Goal: Use online tool/utility: Use online tool/utility

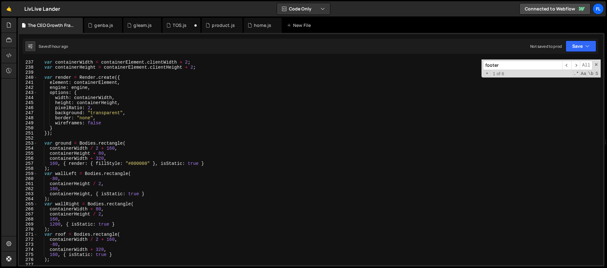
scroll to position [1194, 0]
click at [114, 145] on div "var containerElement = document . querySelector ( ".growth_elements" ) ; var co…" at bounding box center [319, 163] width 563 height 216
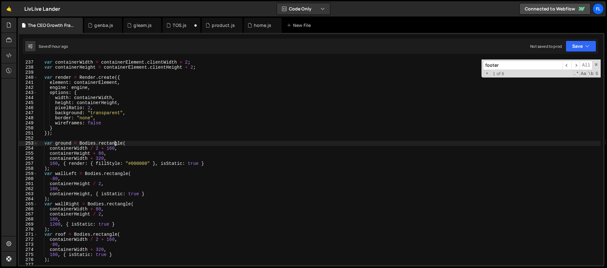
click at [139, 143] on div "var containerElement = document . querySelector ( ".growth_elements" ) ; var co…" at bounding box center [319, 163] width 563 height 216
click at [123, 148] on div "var containerElement = document . querySelector ( ".growth_elements" ) ; var co…" at bounding box center [319, 163] width 563 height 216
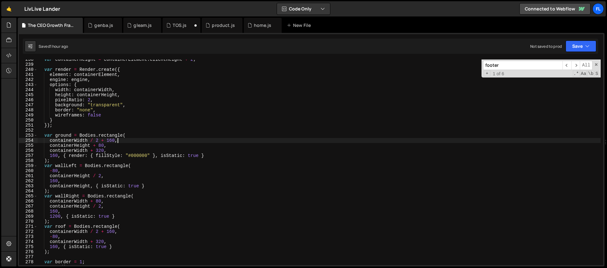
scroll to position [1220, 0]
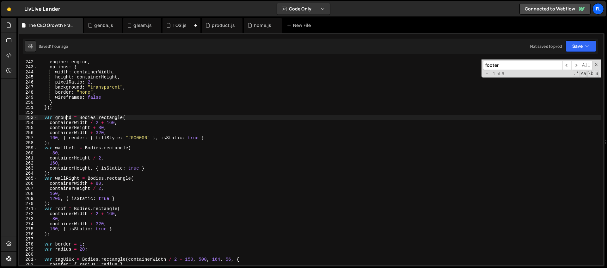
click at [65, 119] on div "element : containerElement , engine : engine , options : { width : containerWid…" at bounding box center [319, 162] width 563 height 216
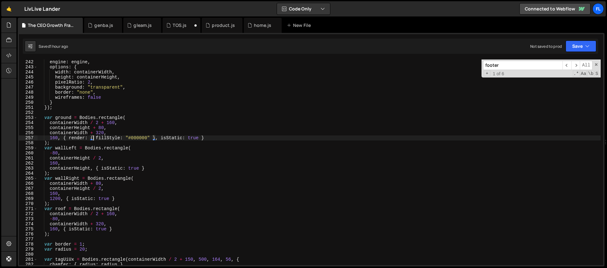
click at [92, 138] on div "element : containerElement , engine : engine , options : { width : containerWid…" at bounding box center [319, 162] width 563 height 216
click at [141, 137] on div "element : containerElement , engine : engine , options : { width : containerWid…" at bounding box center [319, 162] width 563 height 216
click at [129, 156] on div "element : containerElement , engine : engine , options : { width : containerWid…" at bounding box center [319, 162] width 563 height 216
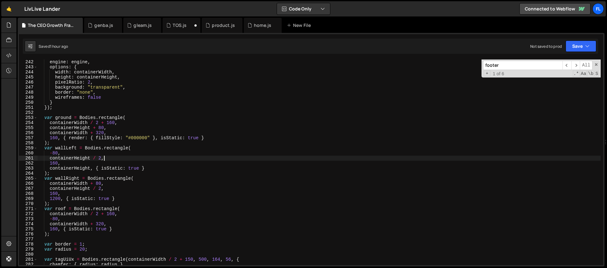
click at [142, 151] on div "element : containerElement , engine : engine , options : { width : containerWid…" at bounding box center [319, 162] width 563 height 216
click at [137, 143] on div "element : containerElement , engine : engine , options : { width : containerWid…" at bounding box center [319, 162] width 563 height 216
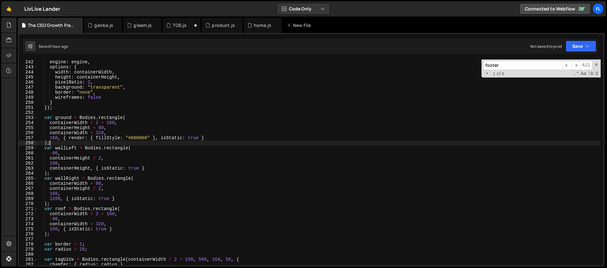
click at [152, 125] on div "element : containerElement , engine : engine , options : { width : containerWid…" at bounding box center [319, 162] width 563 height 216
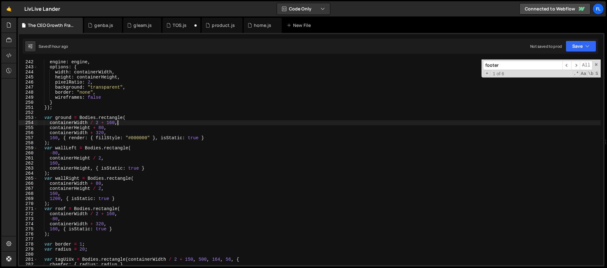
click at [235, 122] on div "element : containerElement , engine : engine , options : { width : containerWid…" at bounding box center [319, 162] width 563 height 216
click at [139, 123] on div "element : containerElement , engine : engine , options : { width : containerWid…" at bounding box center [319, 162] width 563 height 216
click at [123, 140] on div "element : containerElement , engine : engine , options : { width : containerWid…" at bounding box center [319, 162] width 563 height 216
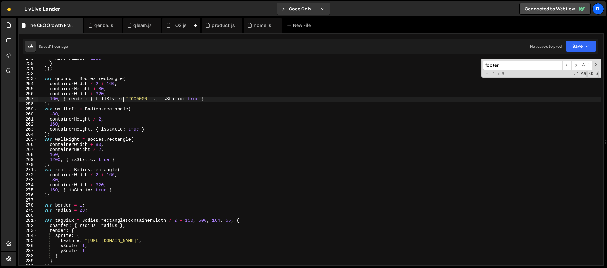
scroll to position [1282, 0]
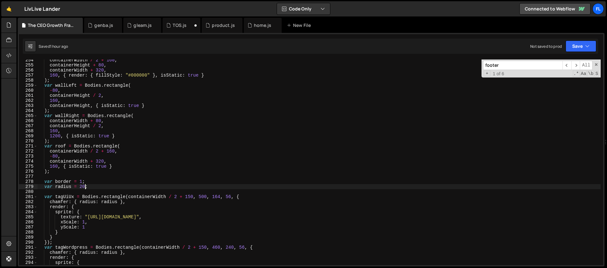
click at [85, 186] on div "containerWidth / 2 + 160 , containerHeight + 80 , containerWidth + 320 , 160 , …" at bounding box center [319, 166] width 563 height 216
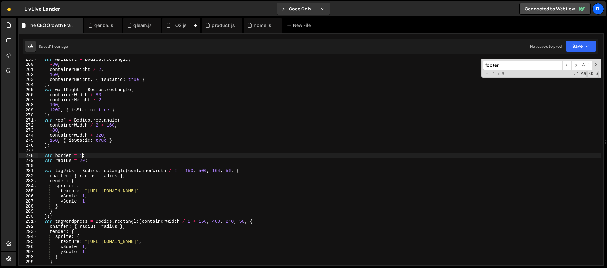
click at [83, 156] on div "var wallLeft = Bodies . rectangle ( - 80 , containerHeight / 2 , 160 , containe…" at bounding box center [319, 165] width 563 height 216
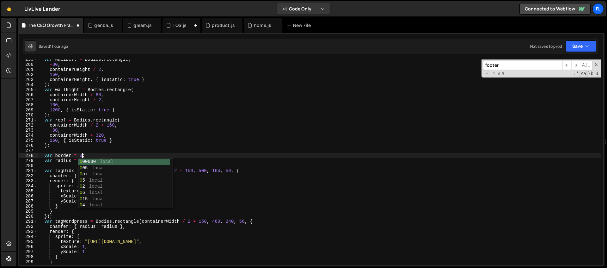
scroll to position [0, 3]
click at [98, 140] on div "var wallLeft = Bodies . rectangle ( - 80 , containerHeight / 2 , 160 , containe…" at bounding box center [319, 165] width 563 height 216
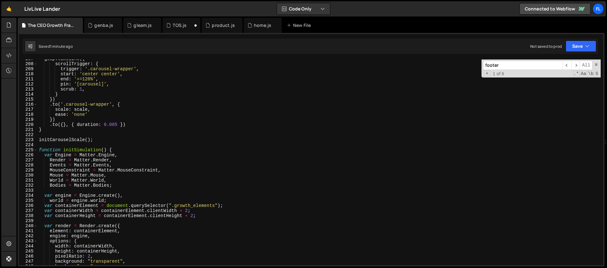
scroll to position [1046, 0]
click at [39, 150] on div "gsap . timeline ({ scrollTrigger : { trigger : '.carousel-wrapper' , start : 'c…" at bounding box center [319, 164] width 563 height 216
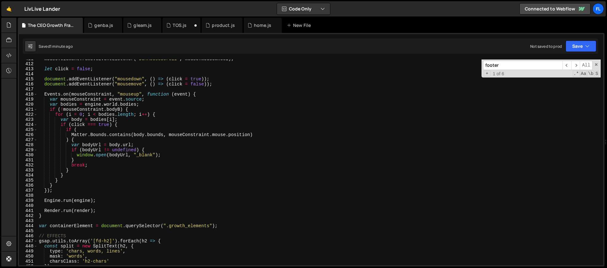
scroll to position [2078, 0]
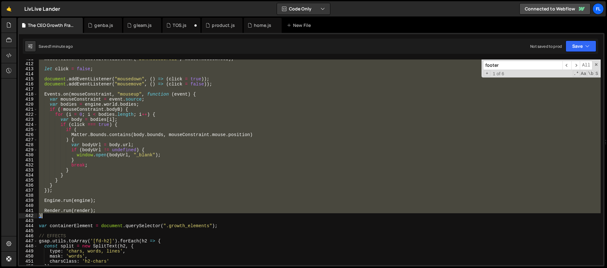
click at [50, 217] on div "mouse . element . removeEventListener ( "DOMMouseScroll" , mouse . mousewheel )…" at bounding box center [319, 164] width 563 height 216
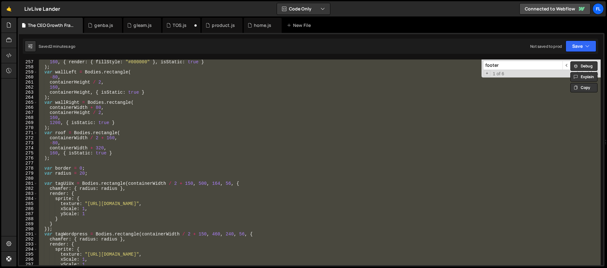
scroll to position [1256, 0]
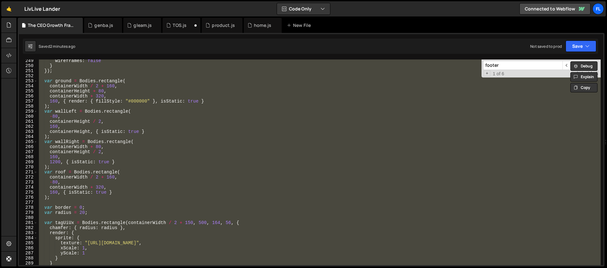
click at [103, 127] on div "wireframes : false } }) ; var ground = Bodies . rectangle ( containerWidth / 2 …" at bounding box center [319, 162] width 563 height 206
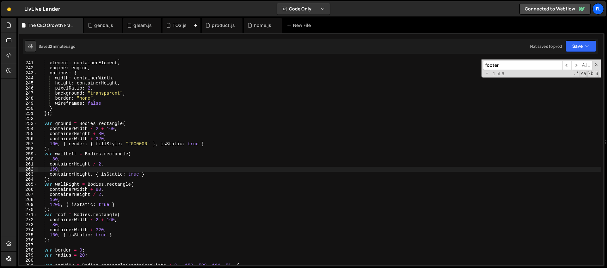
scroll to position [1219, 0]
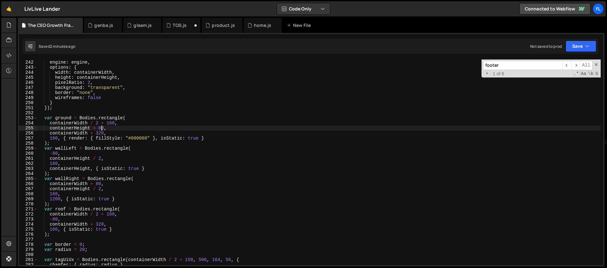
click at [102, 128] on div "element : containerElement , engine : engine , options : { width : containerWid…" at bounding box center [319, 163] width 563 height 216
click at [104, 128] on div "element : containerElement , engine : engine , options : { width : containerWid…" at bounding box center [319, 163] width 563 height 216
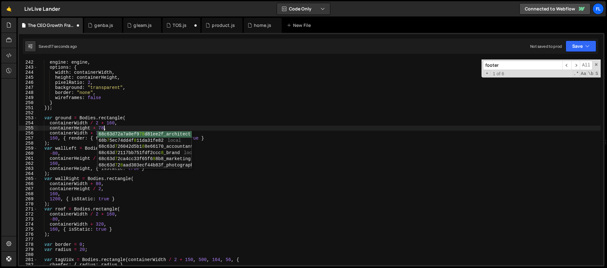
scroll to position [0, 4]
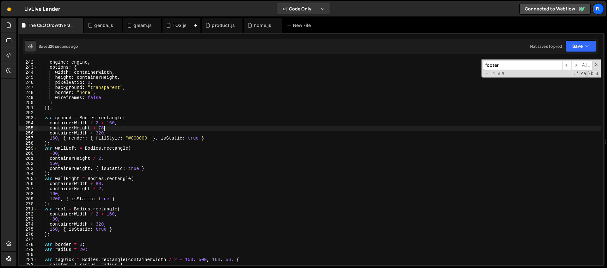
click at [102, 158] on div "element : containerElement , engine : engine , options : { width : containerWid…" at bounding box center [319, 163] width 563 height 216
click at [139, 139] on div "element : containerElement , engine : engine , options : { width : containerWid…" at bounding box center [319, 163] width 563 height 216
paste textarea "transparent"
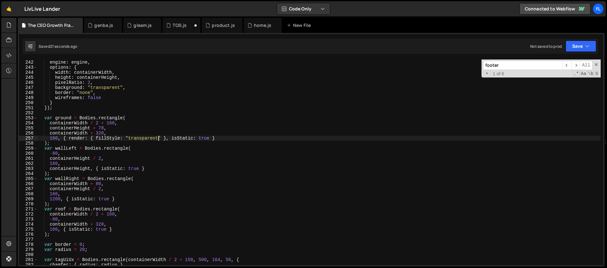
click at [103, 128] on div "element : containerElement , engine : engine , options : { width : containerWid…" at bounding box center [319, 163] width 563 height 216
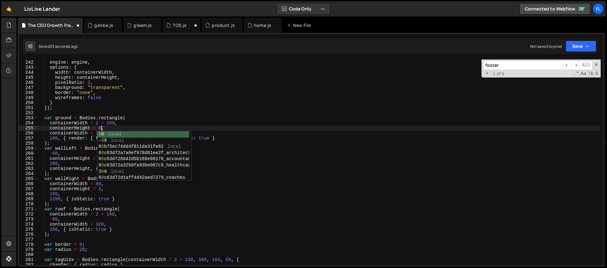
scroll to position [0, 4]
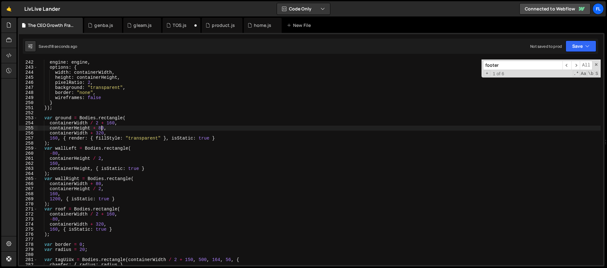
click at [102, 128] on div "element : containerElement , engine : engine , options : { width : containerWid…" at bounding box center [319, 163] width 563 height 216
click at [100, 140] on div "element : containerElement , engine : engine , options : { width : containerWid…" at bounding box center [319, 163] width 563 height 216
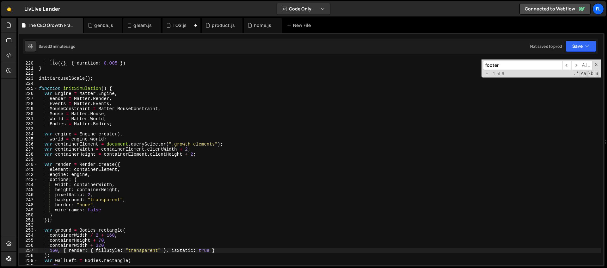
scroll to position [1107, 0]
click at [39, 88] on div "}) . to ({ } , { duration : 0.005 }) } initCarouselScale ( ) ; function initSim…" at bounding box center [319, 164] width 563 height 216
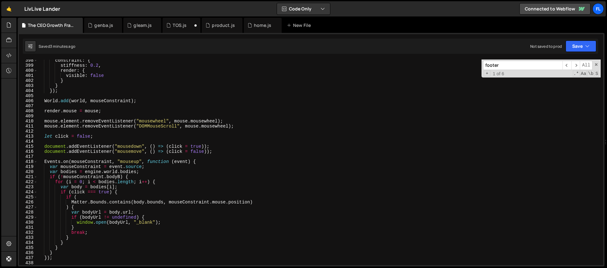
scroll to position [2125, 0]
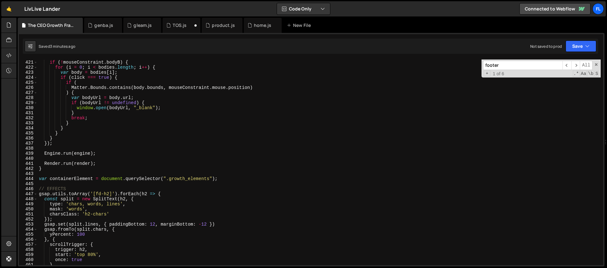
click at [45, 169] on div "var bodies = engine . world . bodies ; if ( ! mouseConstraint . bodyB ) { for (…" at bounding box center [319, 163] width 563 height 216
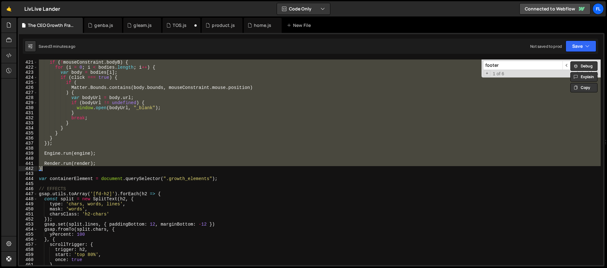
scroll to position [0, 4]
paste textarea
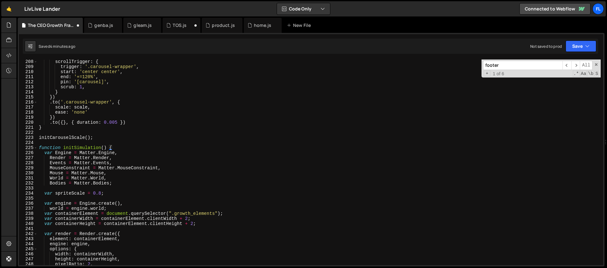
scroll to position [1076, 0]
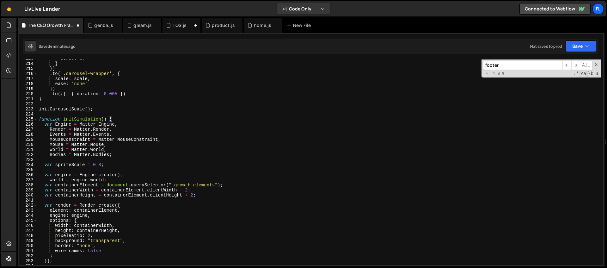
click at [101, 166] on div "scrub : 1 , } }) . to ( '.carousel-wrapper' , { scale : scale , ease : 'none' }…" at bounding box center [319, 164] width 563 height 216
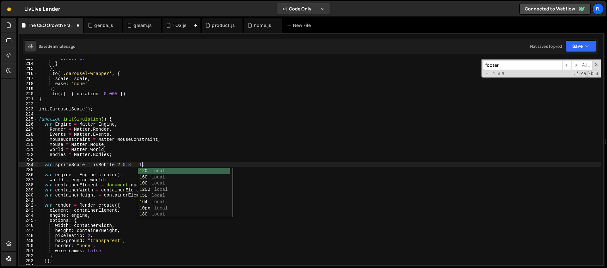
scroll to position [0, 7]
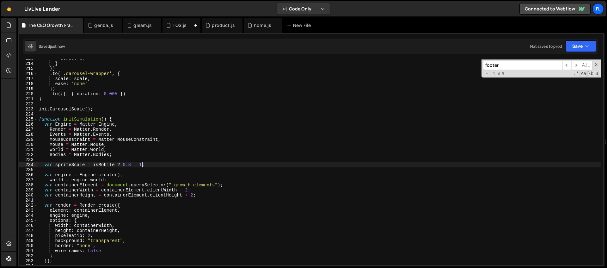
type textarea "var spriteScale = [DEMOGRAPHIC_DATA] ? 0.8 : 1;"
click at [54, 113] on div "scrub : 1 , } }) . to ( '.carousel-wrapper' , { scale : scale , ease : 'none' }…" at bounding box center [319, 164] width 563 height 216
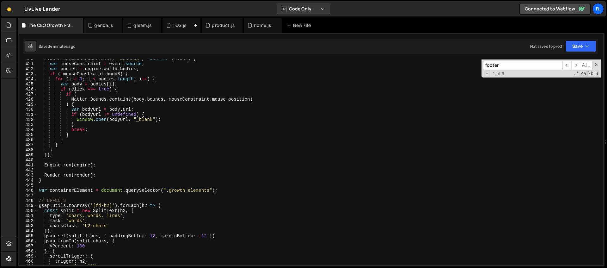
scroll to position [2166, 0]
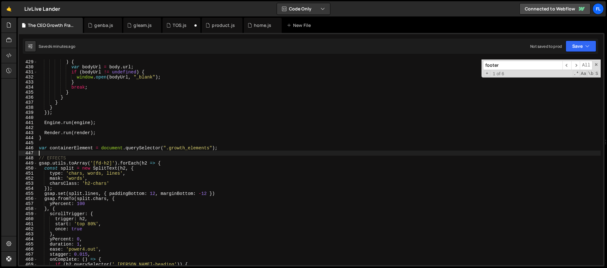
click at [86, 153] on div ") { var bodyUrl = body . url ; if ( bodyUrl != undefined ) { window . open ( bo…" at bounding box center [319, 167] width 563 height 216
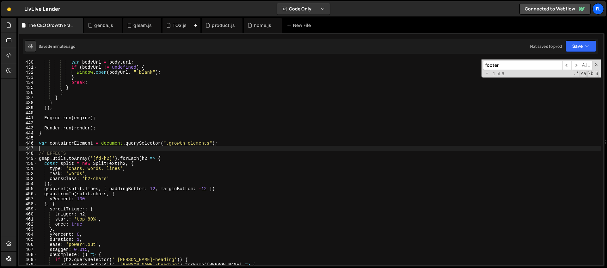
scroll to position [2184, 0]
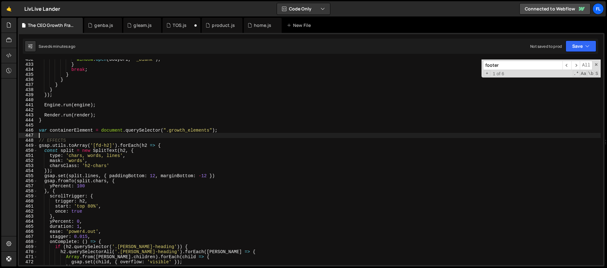
click at [57, 136] on div "window . open ( bodyUrl , "_blank" ) ; } break ; } } } } }) ; Engine . run ( en…" at bounding box center [319, 165] width 563 height 216
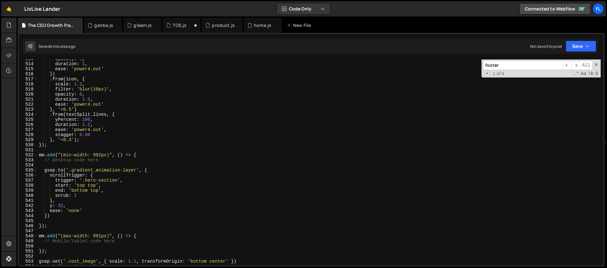
scroll to position [2714, 0]
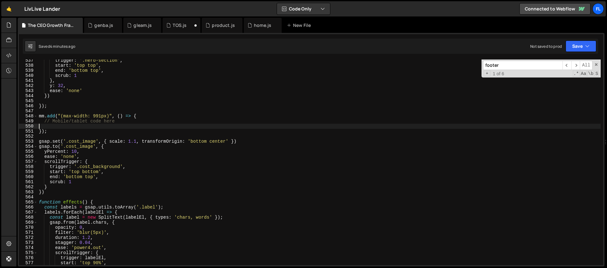
click at [64, 125] on div "trigger : '.hero-section' , start : 'top top' , end : 'bottom top' , scrub : 1 …" at bounding box center [319, 166] width 563 height 216
paste textarea "});"
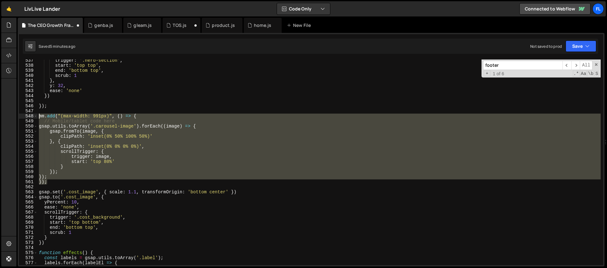
drag, startPoint x: 49, startPoint y: 182, endPoint x: 31, endPoint y: 117, distance: 67.1
click at [31, 117] on div "}); 537 538 539 540 541 542 543 544 545 546 547 548 549 550 551 552 553 554 555…" at bounding box center [311, 162] width 585 height 206
type textarea "mm.add("(max-width: 991px)", () => { // Mobile/tablet code here"
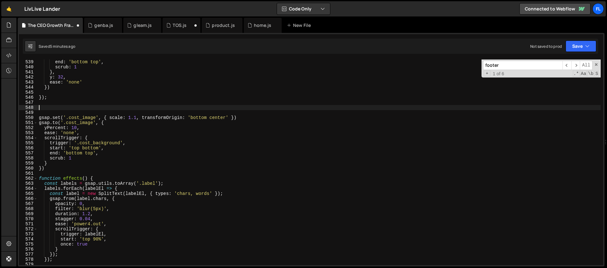
scroll to position [2652, 0]
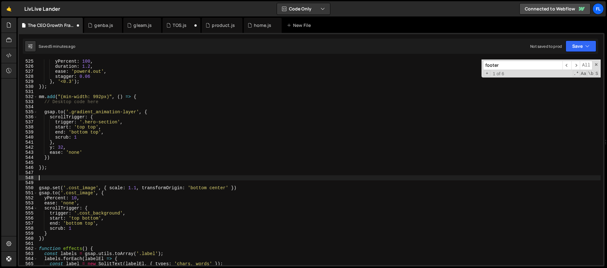
paste textarea "});"
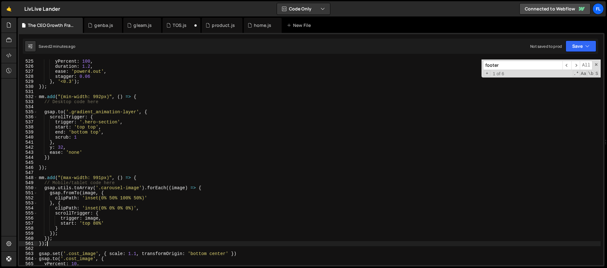
scroll to position [2658, 0]
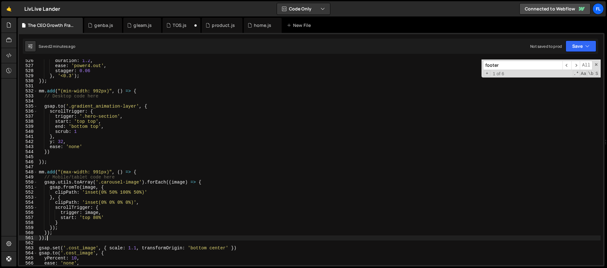
click at [145, 174] on div "duration : 1.2 , ease : 'power4.out' , stagger : 0.06 } , '<0.3' ) ; }) ; mm . …" at bounding box center [319, 166] width 563 height 216
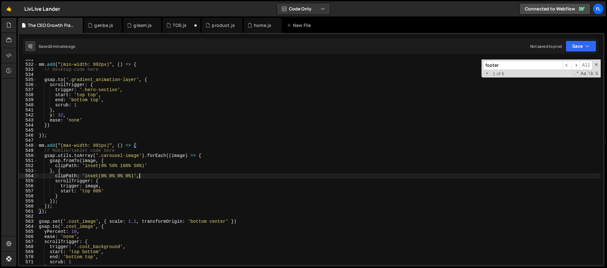
click at [144, 178] on div "mm . add ( "(min-width: 992px)" , ( ) => { // Desktop code here gsap . to ( '.g…" at bounding box center [319, 165] width 563 height 216
type textarea "clipPath: 'inset(0% 0% 0% 0%)',"
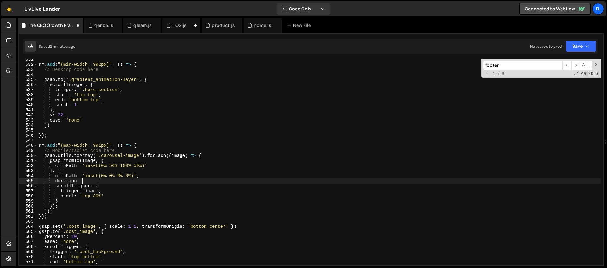
scroll to position [0, 3]
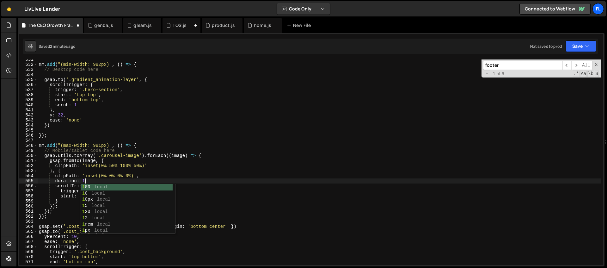
type textarea "duration: 1,"
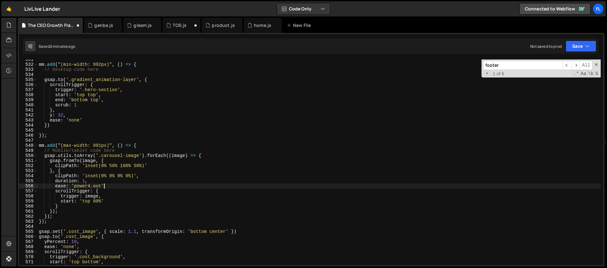
scroll to position [0, 4]
type textarea "ease: 'power4.out',"
drag, startPoint x: 502, startPoint y: 67, endPoint x: 467, endPoint y: 63, distance: 34.4
click at [467, 63] on div "mm . add ( "(min-width: 992px)" , ( ) => { // Desktop code here gsap . to ( '.g…" at bounding box center [319, 162] width 563 height 206
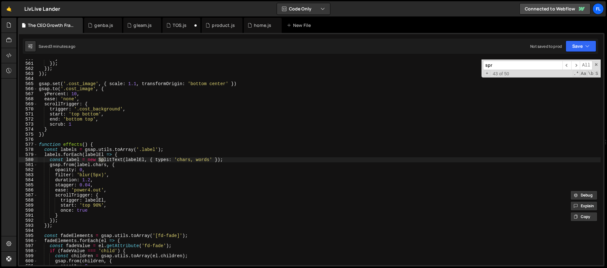
scroll to position [1076, 0]
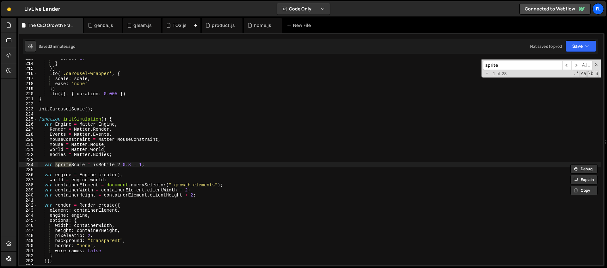
type input "sprite"
click at [130, 165] on div "scrub : 1 , } }) . to ( '.carousel-wrapper' , { scale : scale , ease : 'none' }…" at bounding box center [319, 164] width 563 height 216
click at [595, 66] on span at bounding box center [596, 64] width 4 height 4
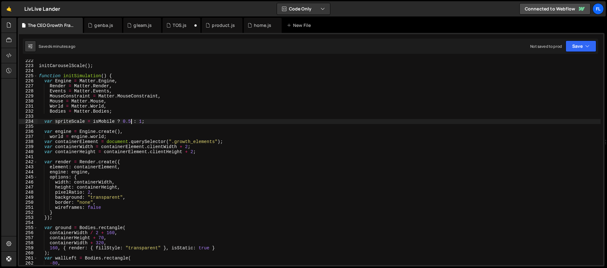
scroll to position [1060, 0]
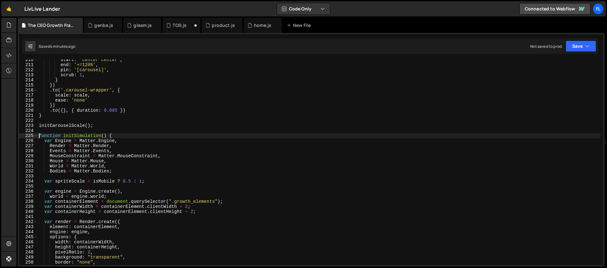
click at [39, 137] on div "start : 'center center' , end : '+=120%' , pin : '[carousel]' , scrub : 1 , } }…" at bounding box center [319, 165] width 563 height 216
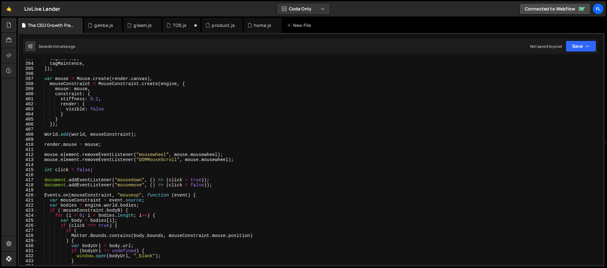
scroll to position [2157, 0]
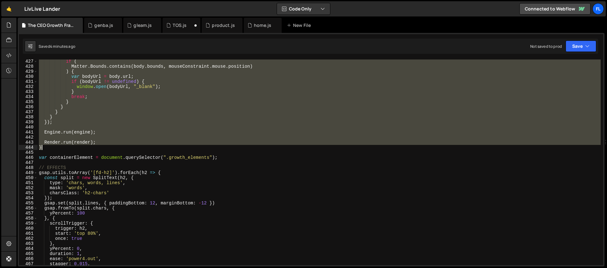
click at [47, 148] on div "if ( Matter . Bounds . contains ( body . bounds , mouseConstraint . mouse . pos…" at bounding box center [319, 167] width 563 height 216
paste textarea
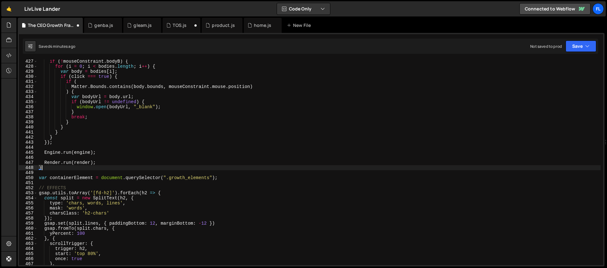
scroll to position [0, 0]
type textarea "}"
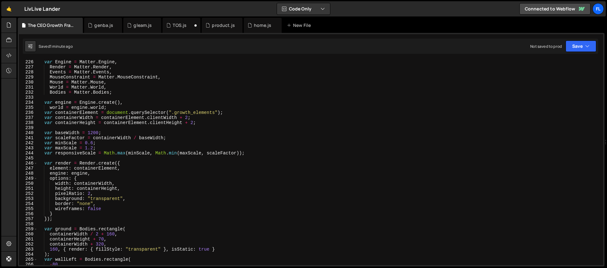
scroll to position [1139, 0]
click at [116, 161] on div "function initSimulation ( ) { var Engine = Matter . Engine , Render = Matter . …" at bounding box center [319, 162] width 563 height 216
click at [96, 163] on div "function initSimulation ( ) { var Engine = Matter . Engine , Render = Matter . …" at bounding box center [319, 162] width 563 height 216
type textarea "var render = Render.create({"
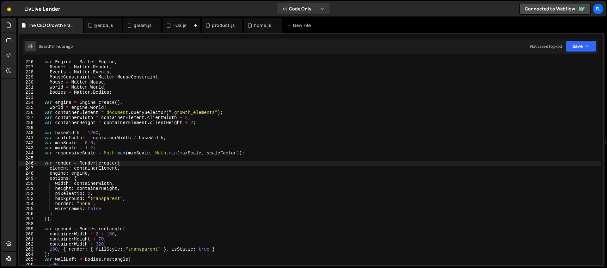
click at [162, 158] on div "function initSimulation ( ) { var Engine = Matter . Engine , Render = Matter . …" at bounding box center [319, 162] width 563 height 216
click at [120, 164] on div "function initSimulation ( ) { var Engine = Matter . Engine , Render = Matter . …" at bounding box center [319, 162] width 563 height 216
click at [100, 170] on div "function initSimulation ( ) { var Engine = Matter . Engine , Render = Matter . …" at bounding box center [319, 162] width 563 height 216
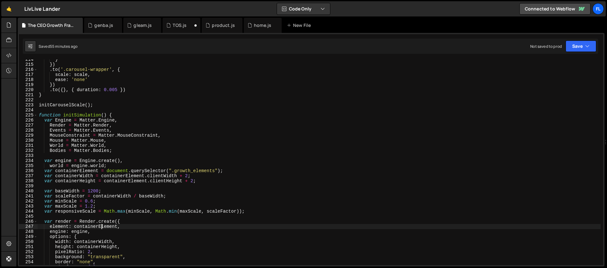
scroll to position [1085, 0]
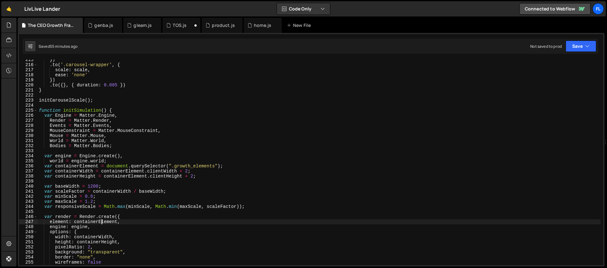
click at [93, 187] on div "}) . to ( '.carousel-wrapper' , { scale : scale , ease : 'none' }) . to ({ } , …" at bounding box center [319, 165] width 563 height 216
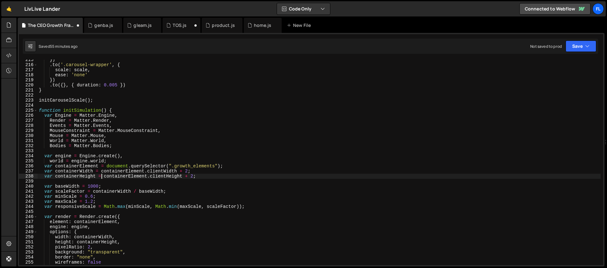
click at [101, 175] on div "}) . to ( '.carousel-wrapper' , { scale : scale , ease : 'none' }) . to ({ } , …" at bounding box center [319, 165] width 563 height 216
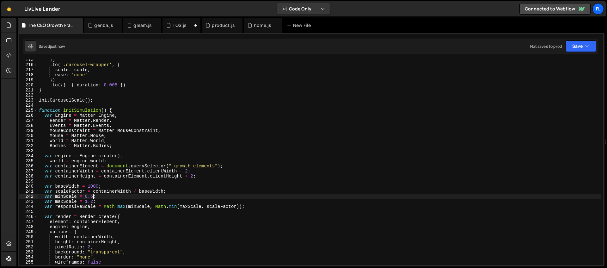
click at [93, 196] on div "}) . to ( '.carousel-wrapper' , { scale : scale , ease : 'none' }) . to ({ } , …" at bounding box center [319, 165] width 563 height 216
click at [82, 195] on div "}) . to ( '.carousel-wrapper' , { scale : scale , ease : 'none' }) . to ({ } , …" at bounding box center [319, 165] width 563 height 216
click at [94, 202] on div "}) . to ( '.carousel-wrapper' , { scale : scale , ease : 'none' }) . to ({ } , …" at bounding box center [319, 165] width 563 height 216
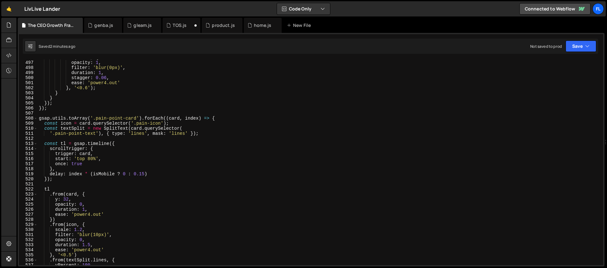
scroll to position [2738, 0]
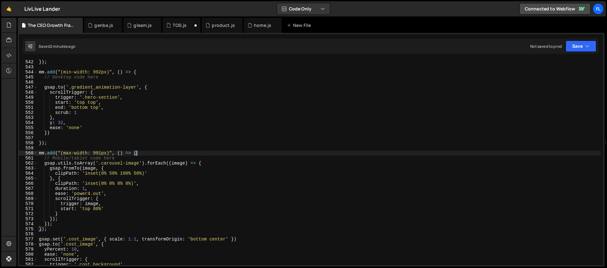
click at [146, 151] on div "}) ; mm . add ( "(min-width: 992px)" , ( ) => { // Desktop code here gsap . to …" at bounding box center [319, 167] width 563 height 216
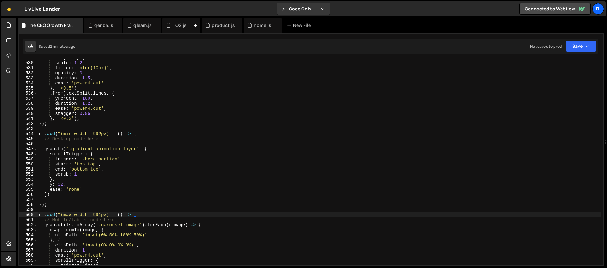
scroll to position [2643, 0]
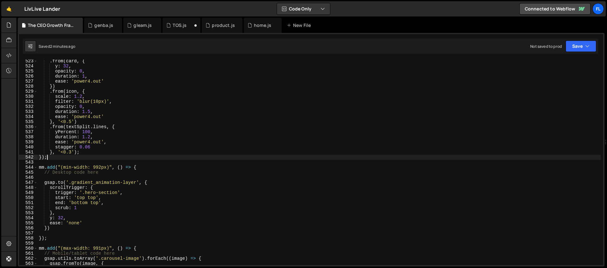
click at [49, 157] on div ". from ( card , { y : 32 , opacity : 0 , duration : 1 , ease : 'power4.out' }) …" at bounding box center [319, 167] width 563 height 216
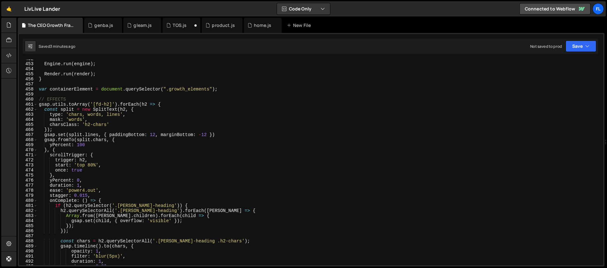
scroll to position [2264, 0]
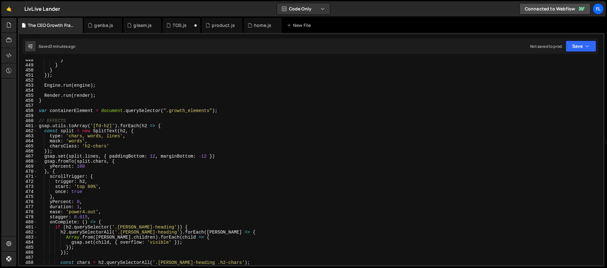
click at [166, 125] on div "} } } }) ; Engine . run ( engine ) ; Render . run ( render ) ; } var containerE…" at bounding box center [319, 166] width 563 height 216
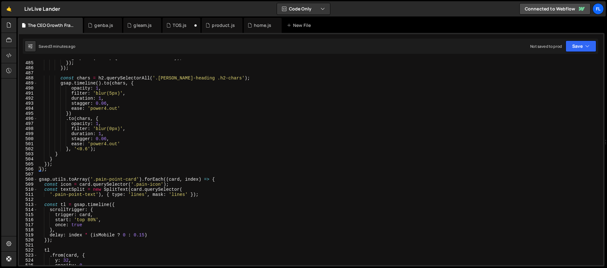
scroll to position [2484, 0]
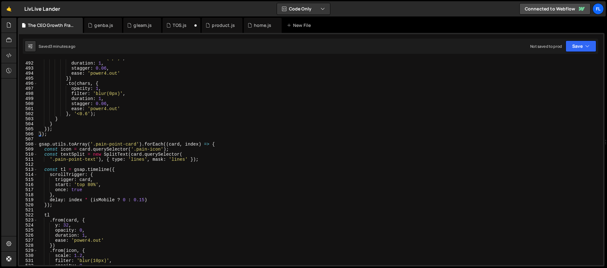
click at [63, 136] on div "filter : 'blur(5px)' , duration : 1 , stagger : 0.06 , ease : 'power4.out' }) .…" at bounding box center [319, 164] width 563 height 216
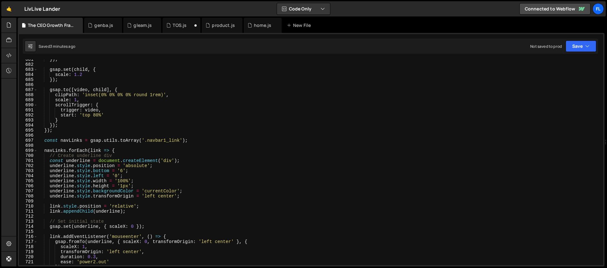
scroll to position [3569, 0]
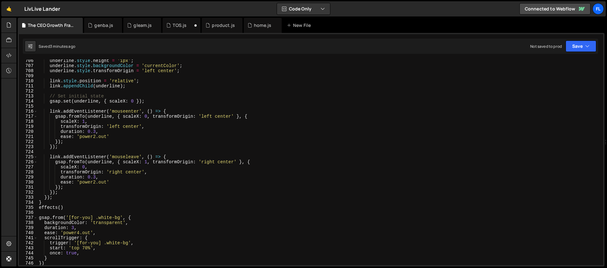
click at [50, 202] on div "underline . style . height = '1px' ; underline . style . backgroundColor = 'cur…" at bounding box center [319, 166] width 563 height 216
click at [55, 197] on div "underline . style . height = '1px' ; underline . style . backgroundColor = 'cur…" at bounding box center [319, 166] width 563 height 216
type textarea "});"
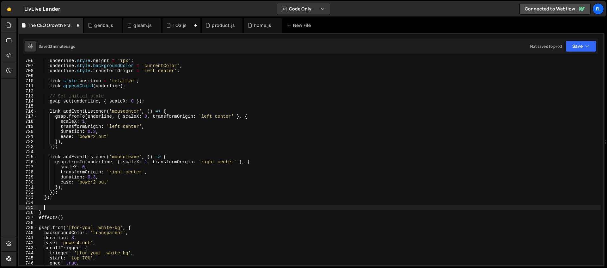
paste textarea "});"
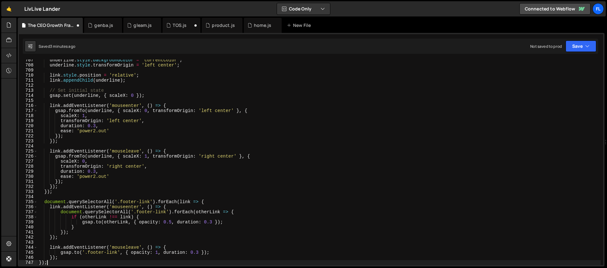
type textarea "});"
